Goal: Information Seeking & Learning: Learn about a topic

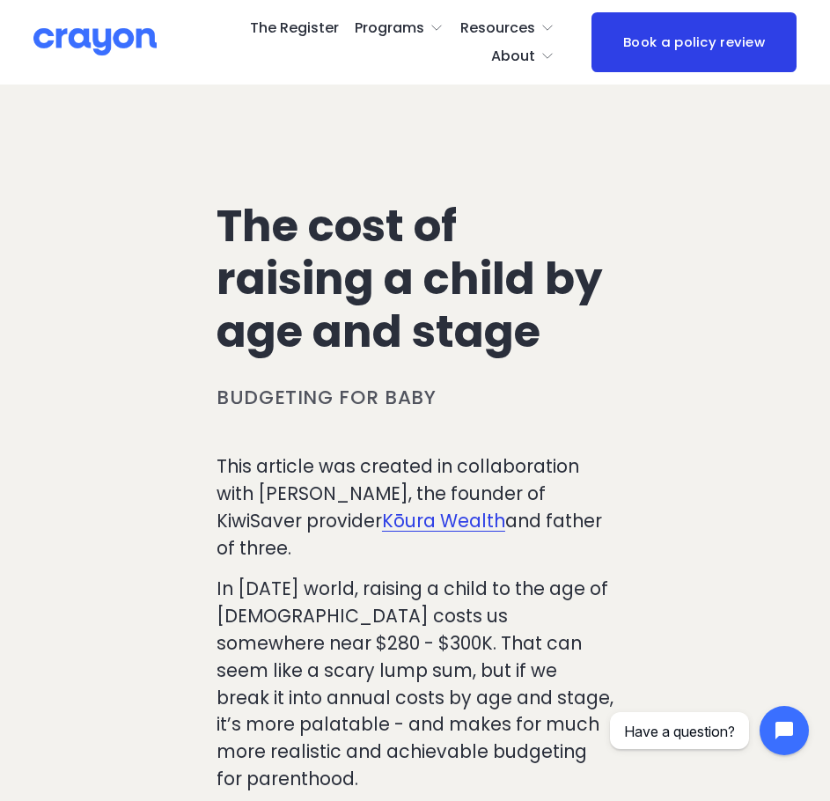
click at [535, 264] on h1 "The cost of raising a child by age and stage" at bounding box center [415, 279] width 397 height 158
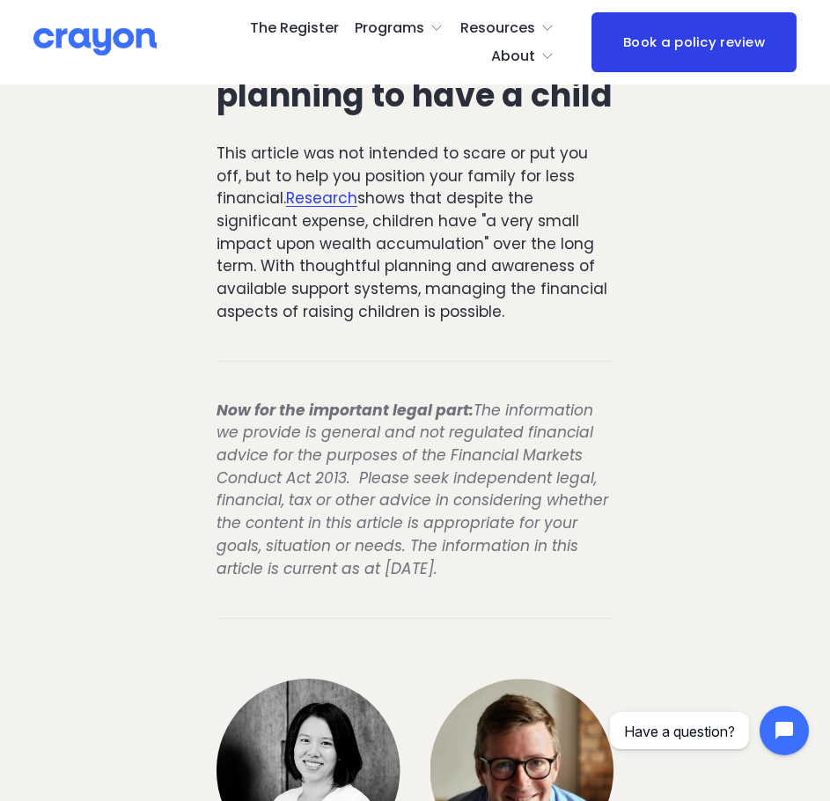
scroll to position [8804, 0]
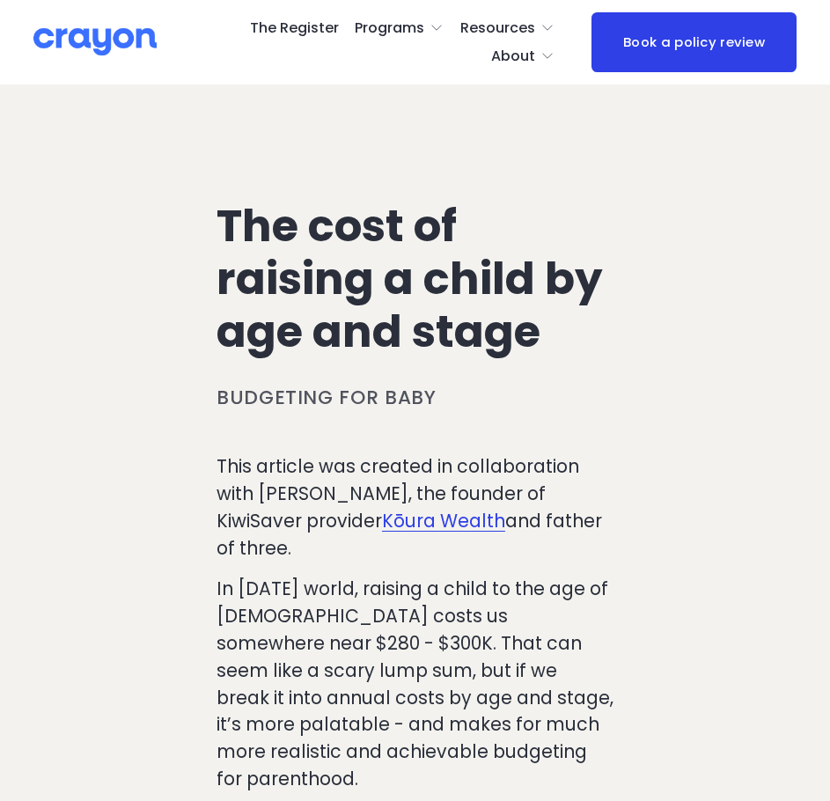
click at [0, 0] on div at bounding box center [0, 0] width 0 height 0
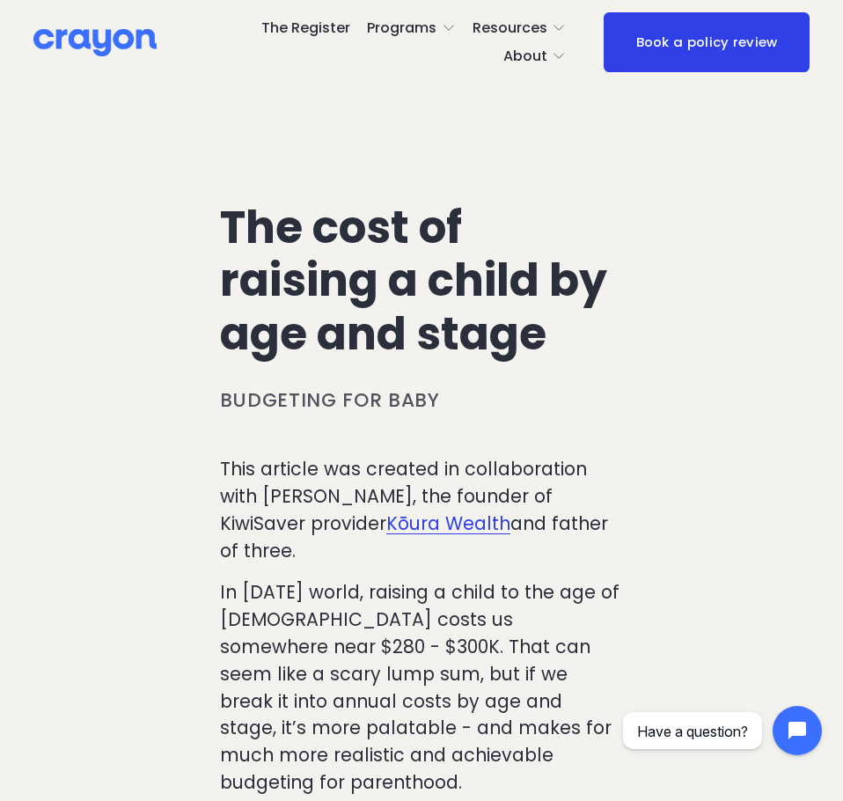
click at [419, 512] on link "Folder: About" at bounding box center [421, 536] width 201 height 48
click at [479, 416] on link "About Us" at bounding box center [421, 423] width 217 height 48
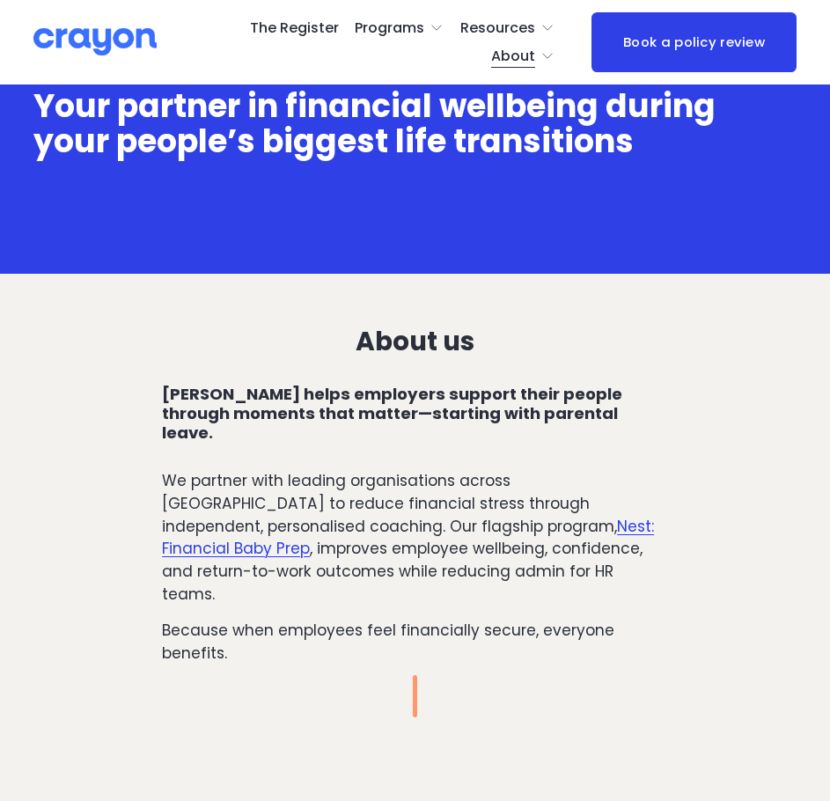
scroll to position [88, 0]
